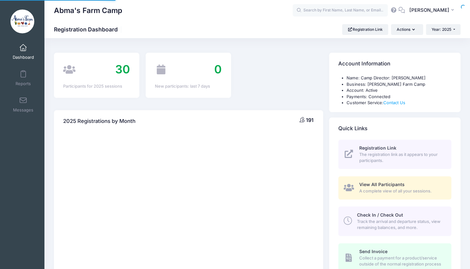
select select
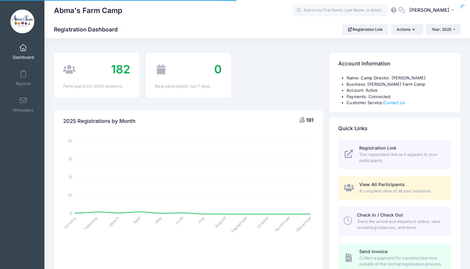
click at [379, 220] on span "Track the arrival and departure status, view remaining balances, and more." at bounding box center [400, 224] width 87 height 12
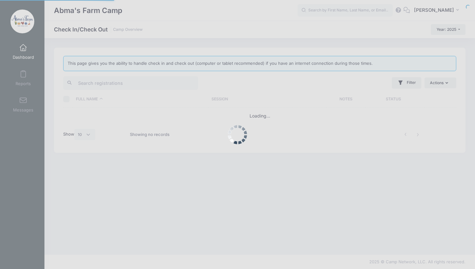
select select "10"
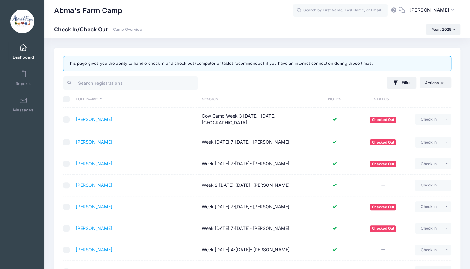
click at [215, 97] on th "Session" at bounding box center [257, 99] width 116 height 17
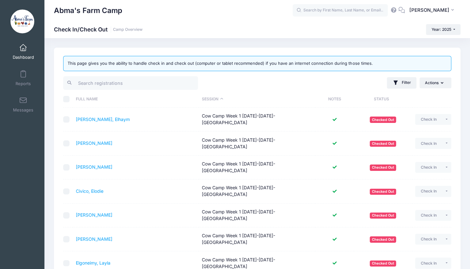
scroll to position [104, 0]
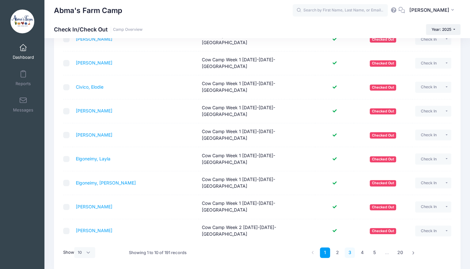
click at [352, 247] on link "3" at bounding box center [350, 252] width 10 height 10
click at [366, 250] on link "4" at bounding box center [362, 252] width 10 height 10
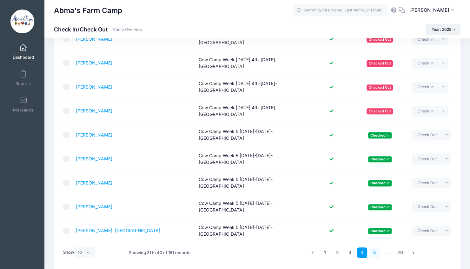
click at [373, 247] on link "5" at bounding box center [374, 252] width 10 height 10
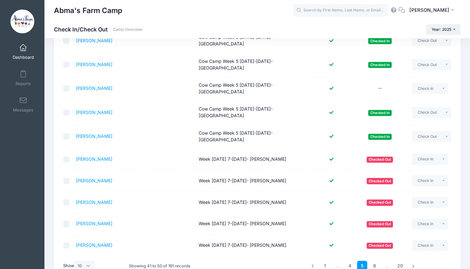
scroll to position [77, 0]
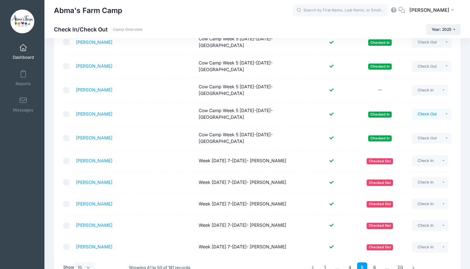
click at [421, 109] on button "Check Out" at bounding box center [427, 114] width 30 height 11
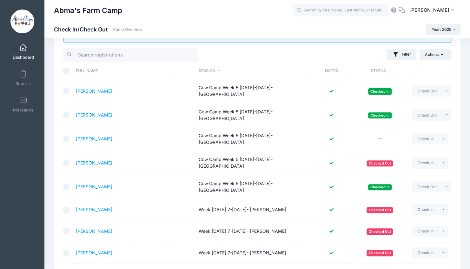
scroll to position [27, 0]
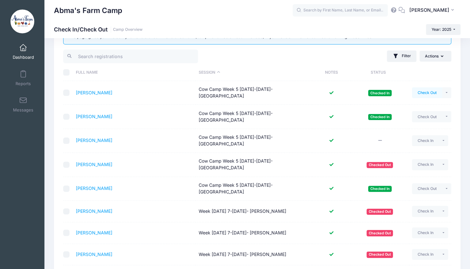
click at [423, 88] on button "Check Out" at bounding box center [427, 92] width 30 height 11
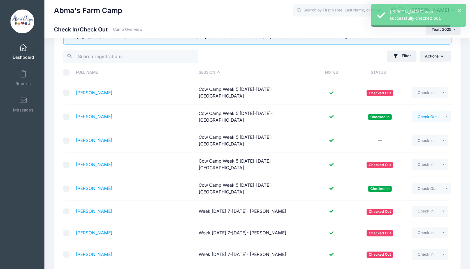
click at [423, 113] on button "Check Out" at bounding box center [427, 116] width 30 height 11
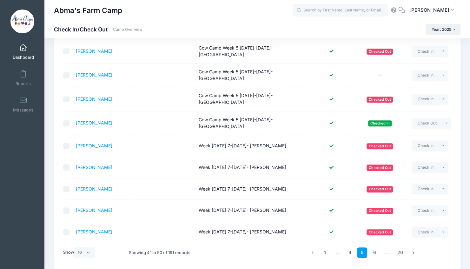
scroll to position [104, 0]
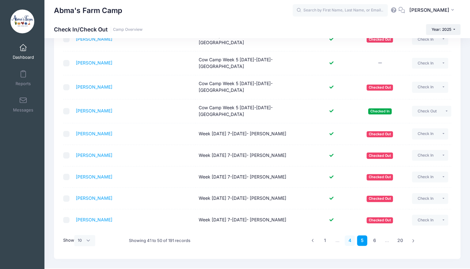
click at [350, 235] on link "4" at bounding box center [350, 240] width 10 height 10
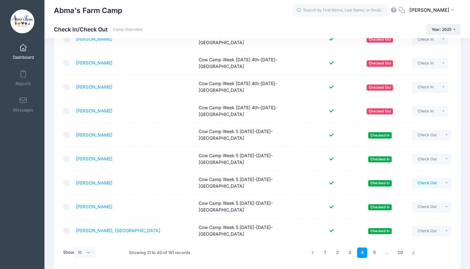
click at [423, 177] on button "Check Out" at bounding box center [427, 182] width 30 height 11
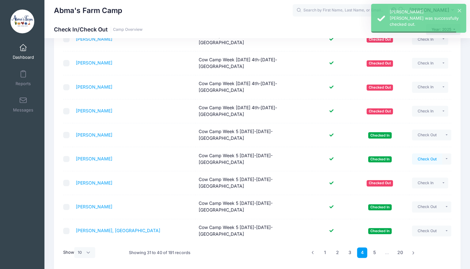
click at [424, 153] on button "Check Out" at bounding box center [427, 158] width 30 height 11
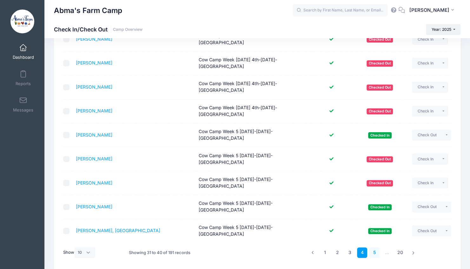
click at [372, 247] on link "5" at bounding box center [374, 252] width 10 height 10
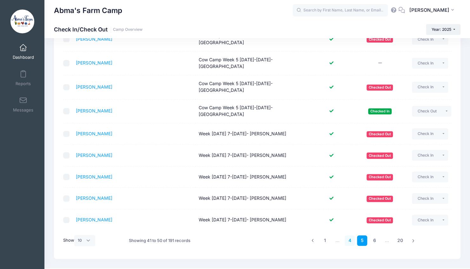
click at [354, 235] on link "4" at bounding box center [350, 240] width 10 height 10
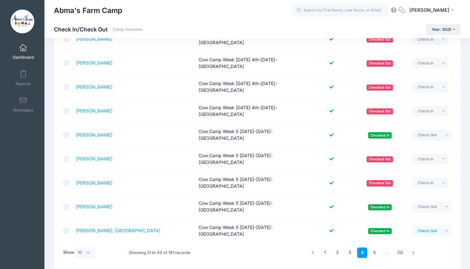
click at [421, 225] on button "Check Out" at bounding box center [427, 230] width 30 height 11
click at [425, 201] on button "Check Out" at bounding box center [427, 206] width 30 height 11
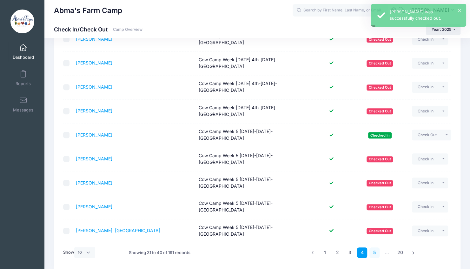
click at [374, 247] on link "5" at bounding box center [374, 252] width 10 height 10
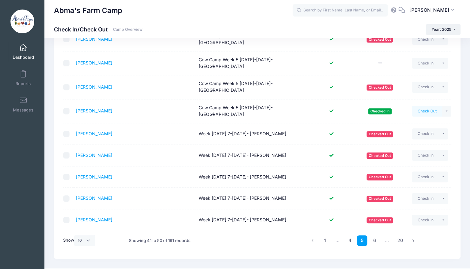
click at [422, 106] on button "Check Out" at bounding box center [427, 111] width 30 height 11
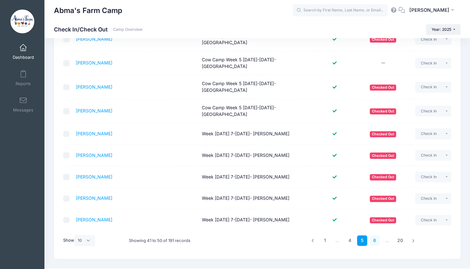
click at [374, 235] on link "6" at bounding box center [374, 240] width 10 height 10
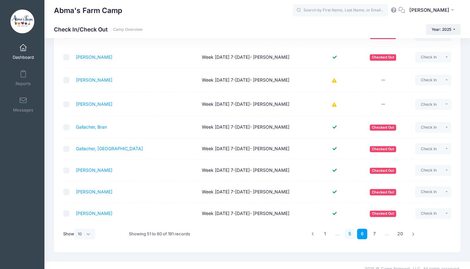
click at [349, 231] on link "5" at bounding box center [350, 233] width 10 height 10
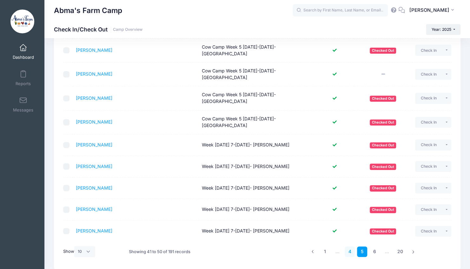
scroll to position [93, 0]
click at [350, 246] on link "4" at bounding box center [350, 251] width 10 height 10
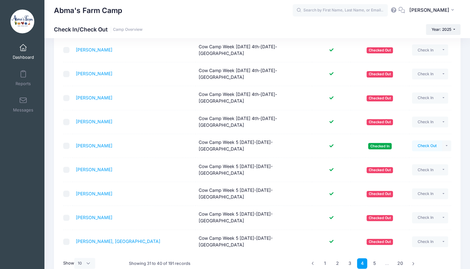
click at [429, 140] on button "Check Out" at bounding box center [427, 145] width 30 height 11
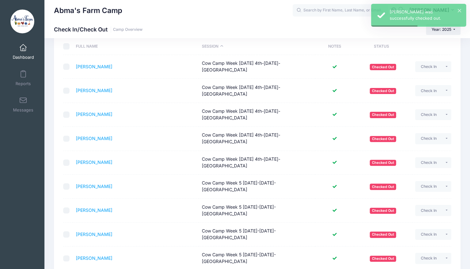
scroll to position [54, 0]
